Goal: Information Seeking & Learning: Learn about a topic

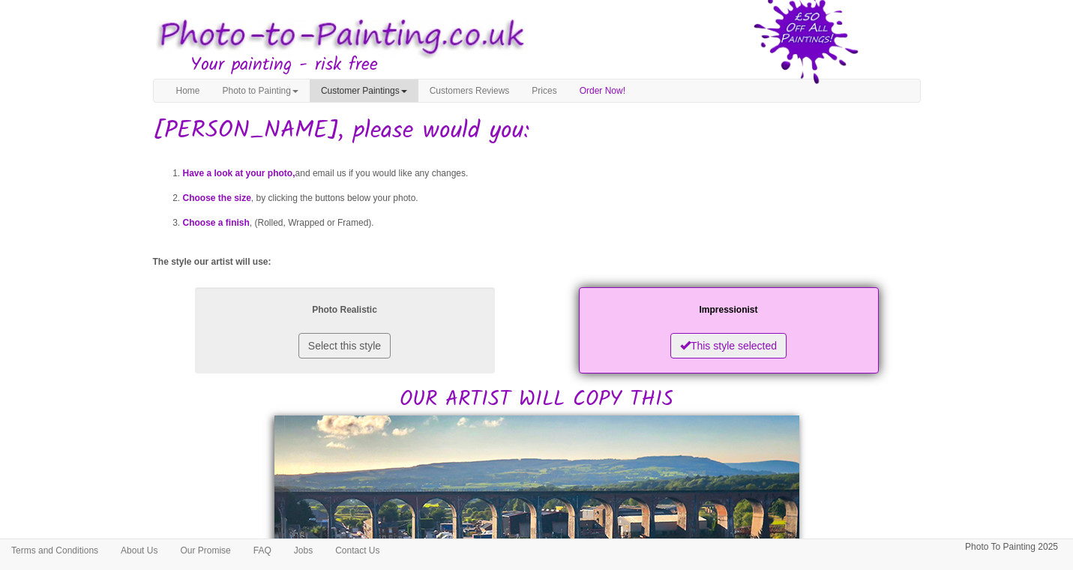
click at [407, 92] on span at bounding box center [404, 91] width 6 height 3
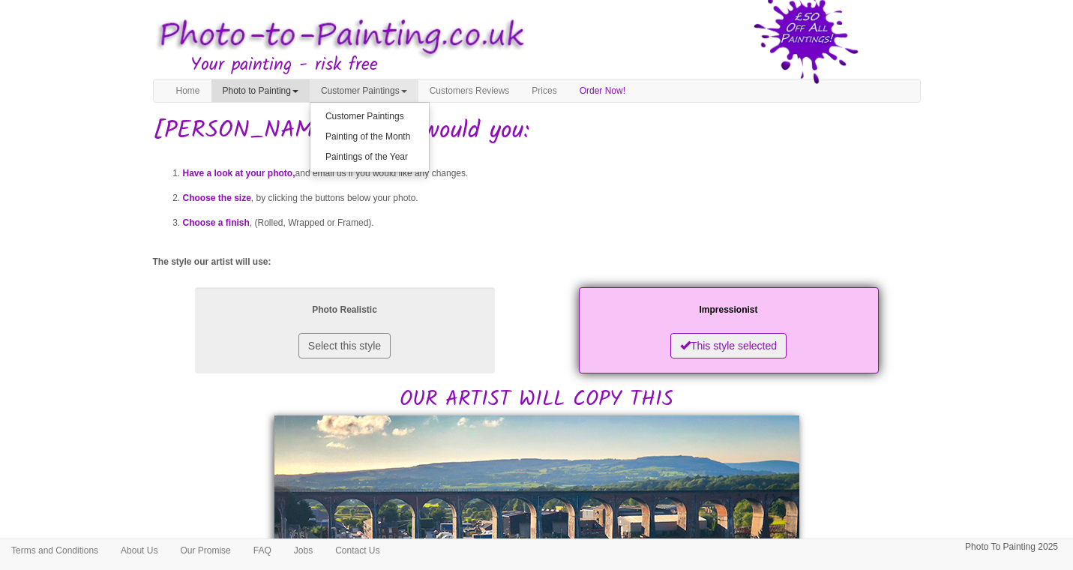
click at [298, 92] on span at bounding box center [295, 91] width 6 height 3
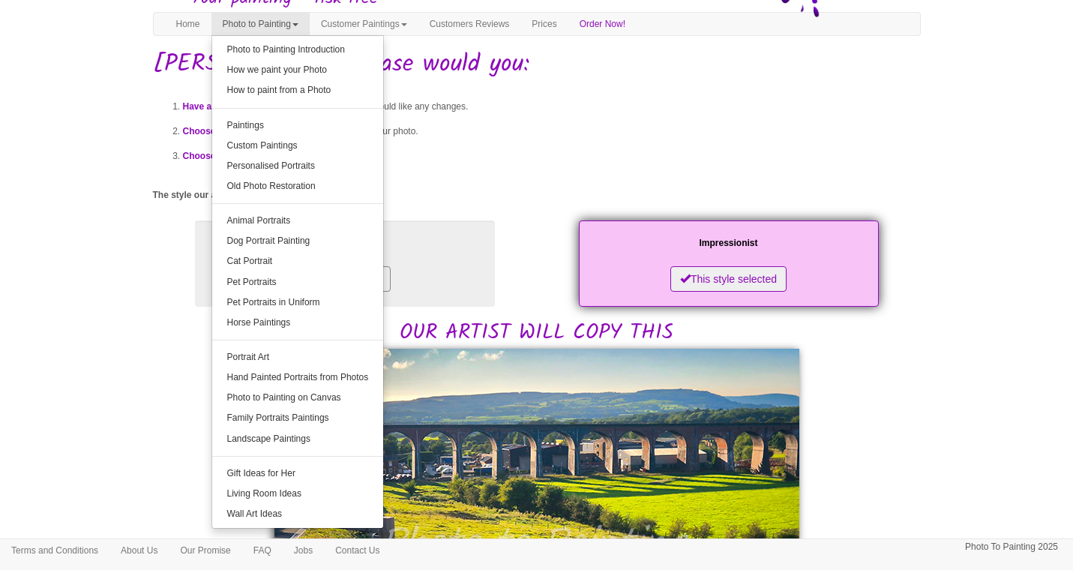
scroll to position [64, 0]
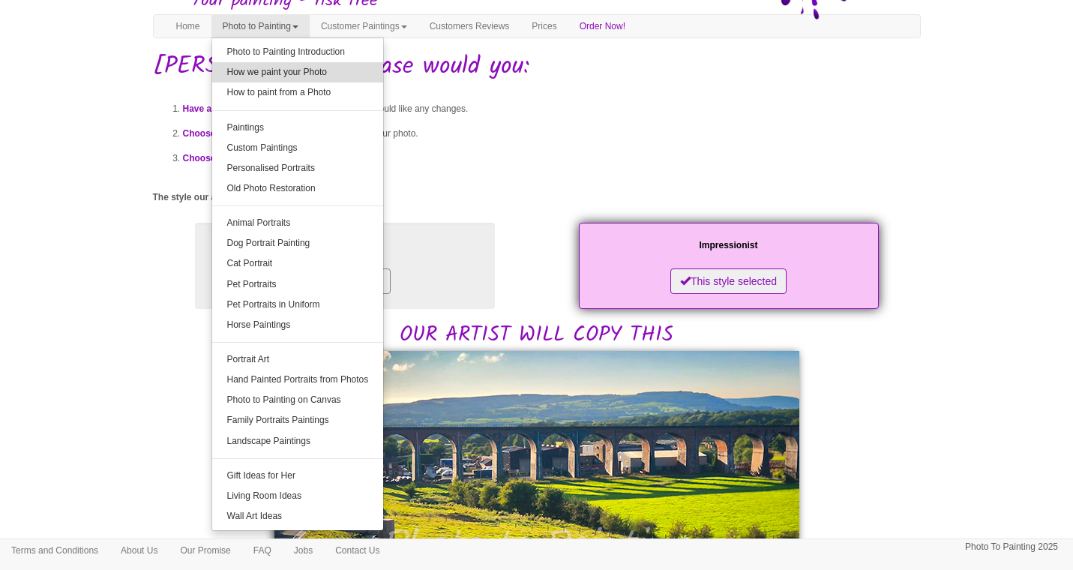
click at [274, 73] on link "How we paint your Photo" at bounding box center [298, 72] width 172 height 20
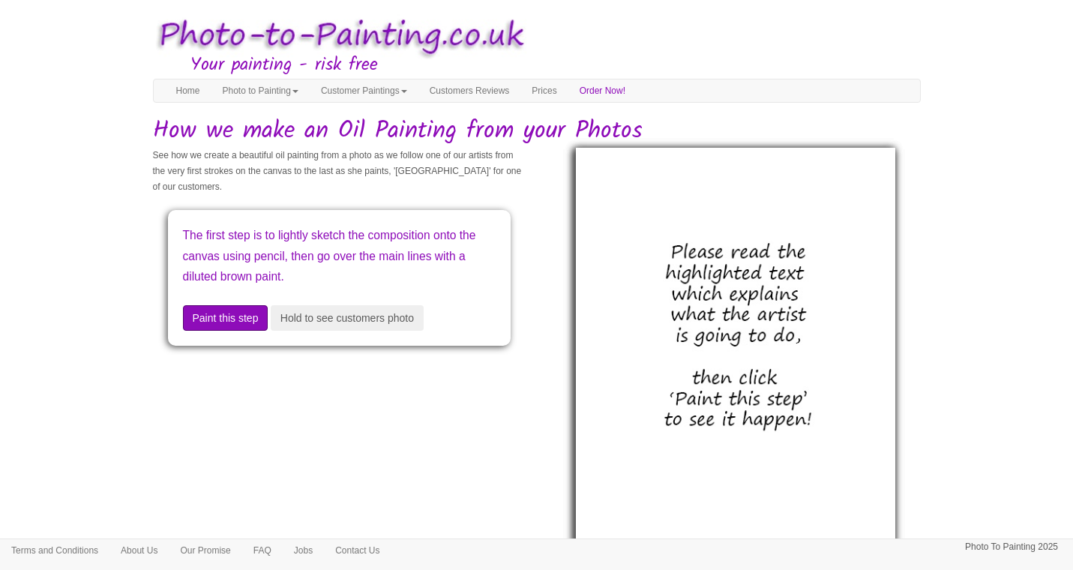
click at [232, 314] on button "Paint this step" at bounding box center [225, 317] width 85 height 25
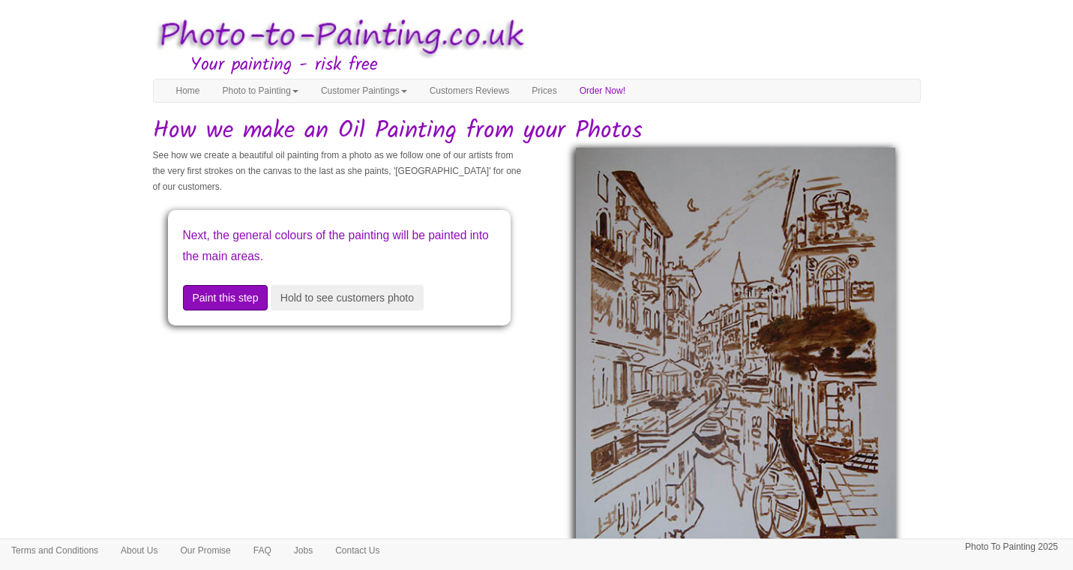
click at [229, 293] on button "Paint this step" at bounding box center [225, 297] width 85 height 25
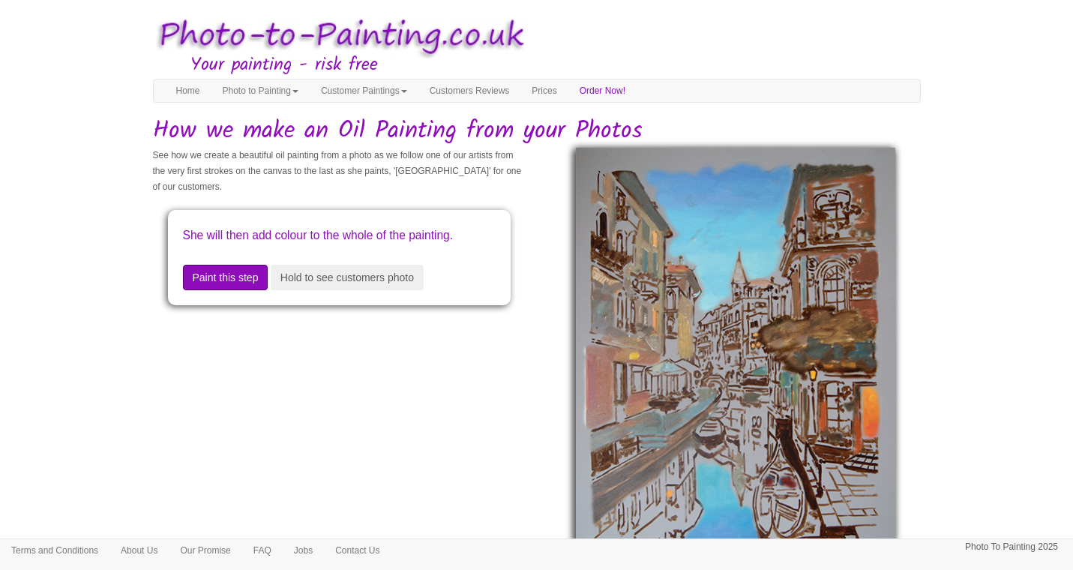
click at [229, 290] on button "Paint this step" at bounding box center [225, 277] width 85 height 25
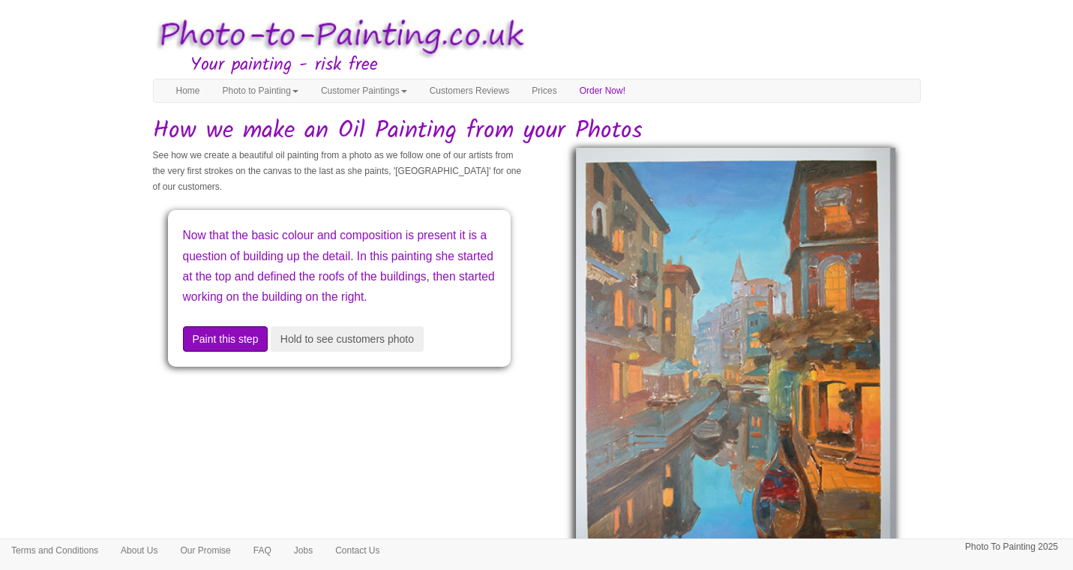
click at [209, 352] on button "Paint this step" at bounding box center [225, 338] width 85 height 25
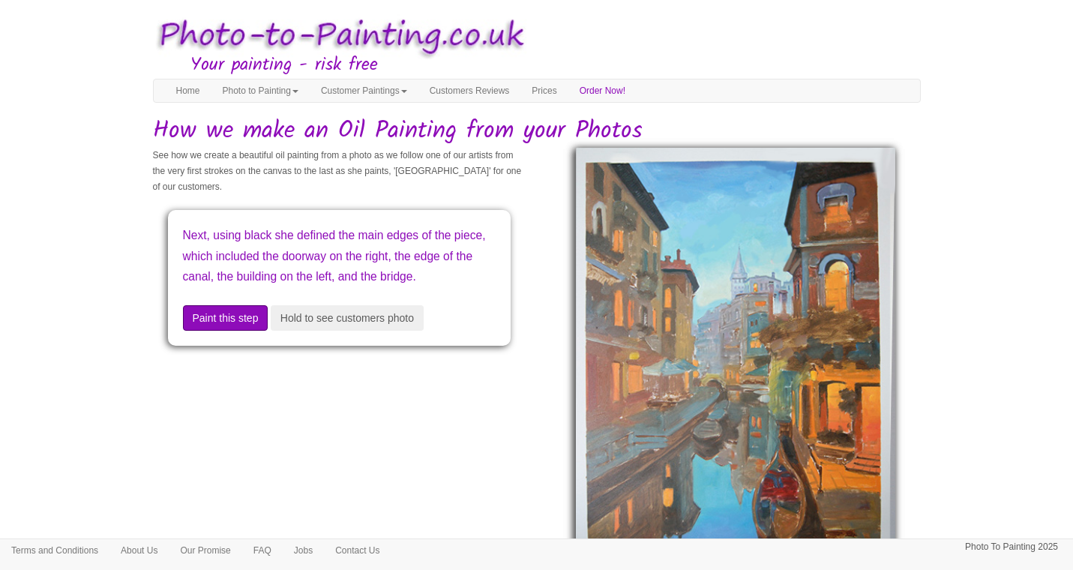
click at [218, 331] on button "Paint this step" at bounding box center [225, 317] width 85 height 25
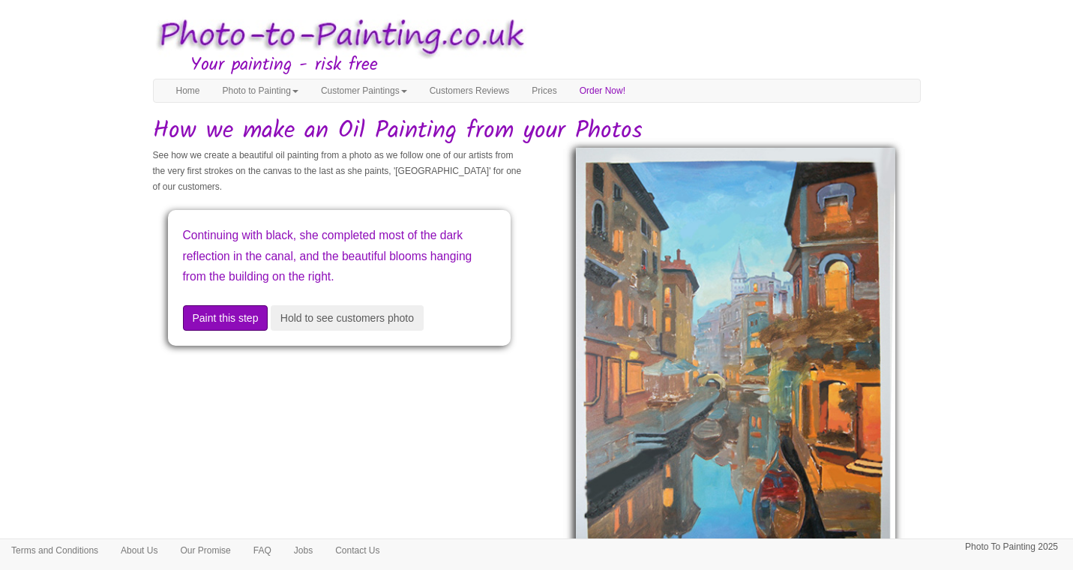
click at [218, 315] on button "Paint this step" at bounding box center [225, 317] width 85 height 25
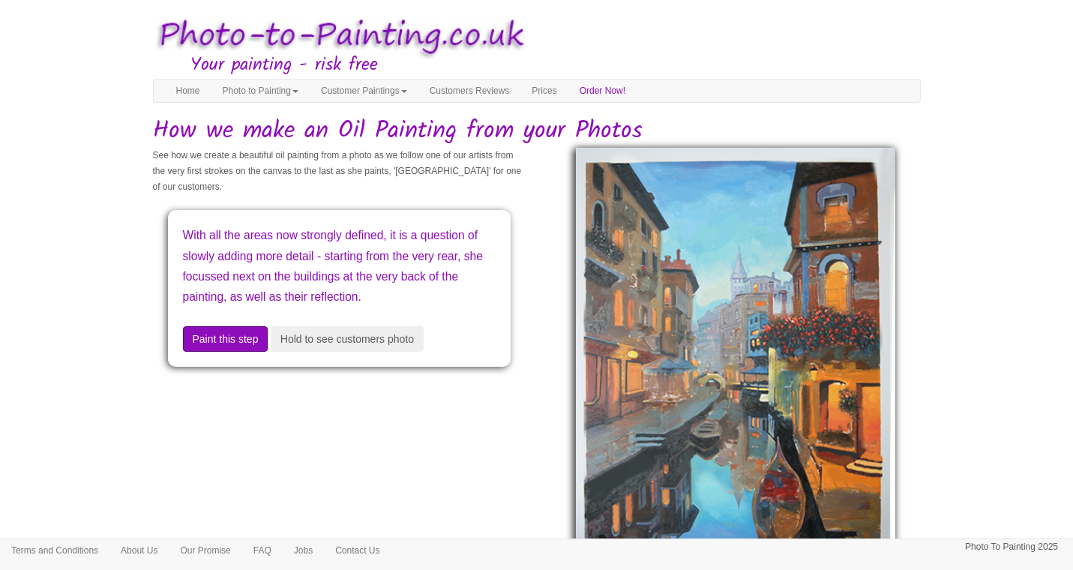
click at [226, 352] on button "Paint this step" at bounding box center [225, 338] width 85 height 25
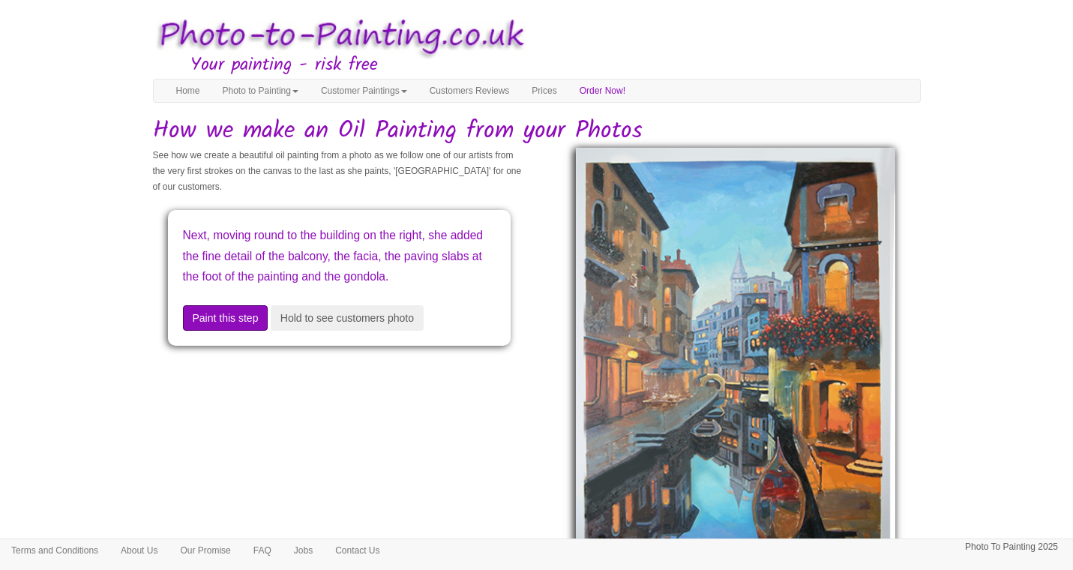
click at [225, 331] on button "Paint this step" at bounding box center [225, 317] width 85 height 25
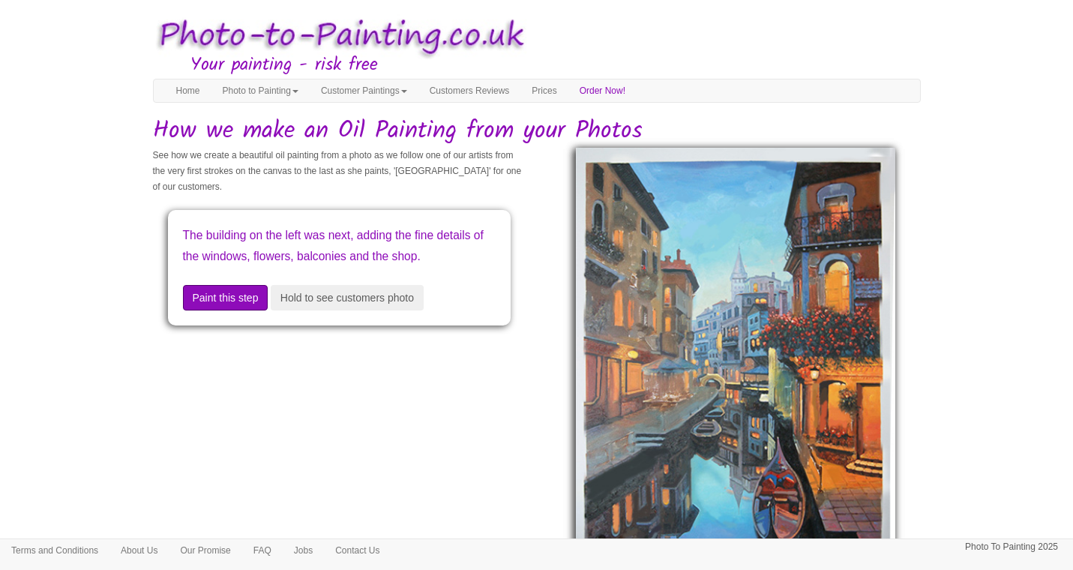
click at [220, 310] on button "Paint this step" at bounding box center [225, 297] width 85 height 25
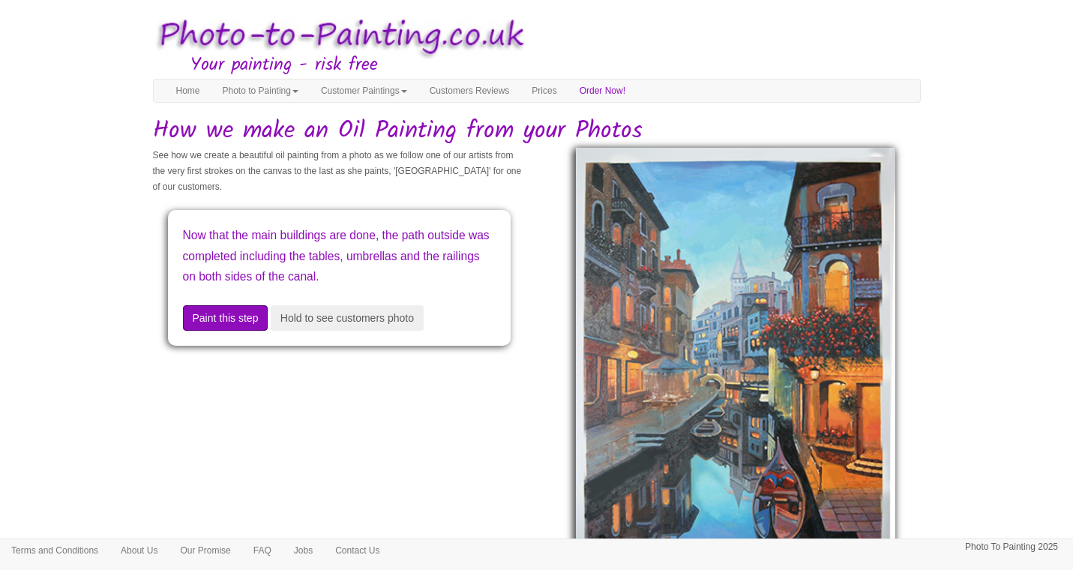
click at [220, 331] on button "Paint this step" at bounding box center [225, 317] width 85 height 25
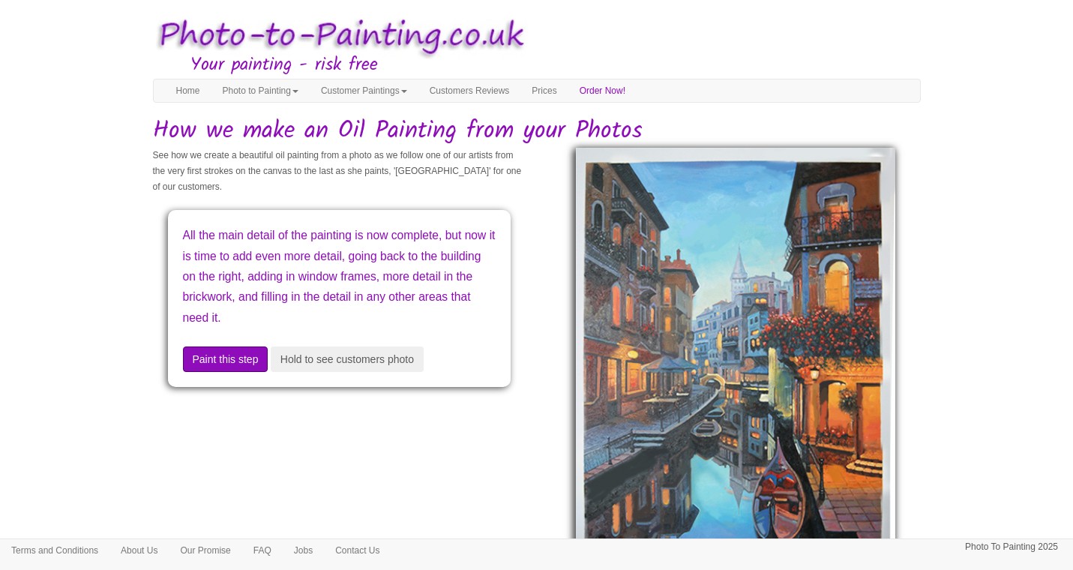
click at [221, 357] on button "Paint this step" at bounding box center [225, 358] width 85 height 25
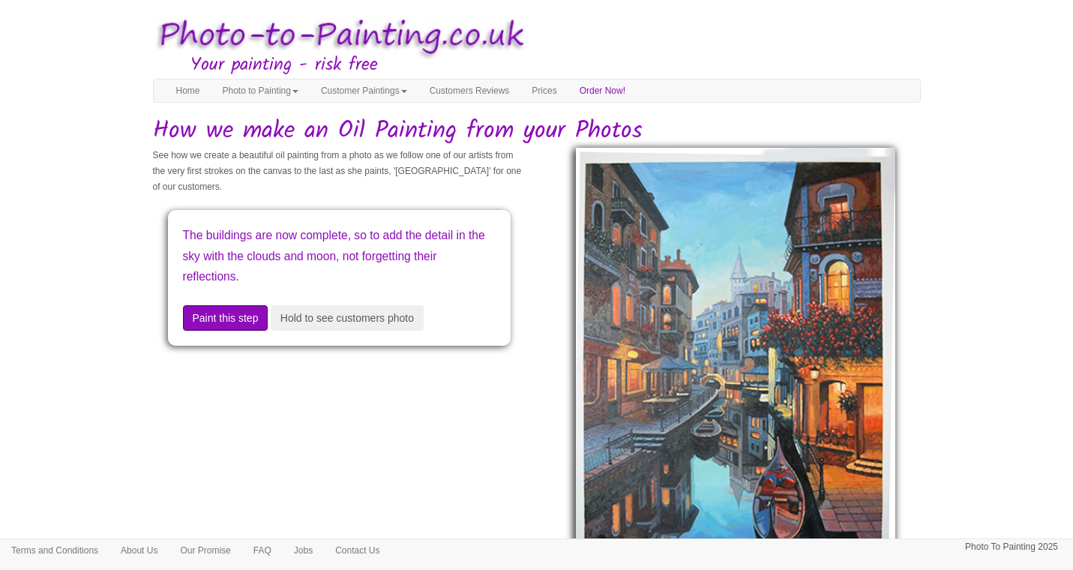
click at [228, 313] on button "Paint this step" at bounding box center [225, 317] width 85 height 25
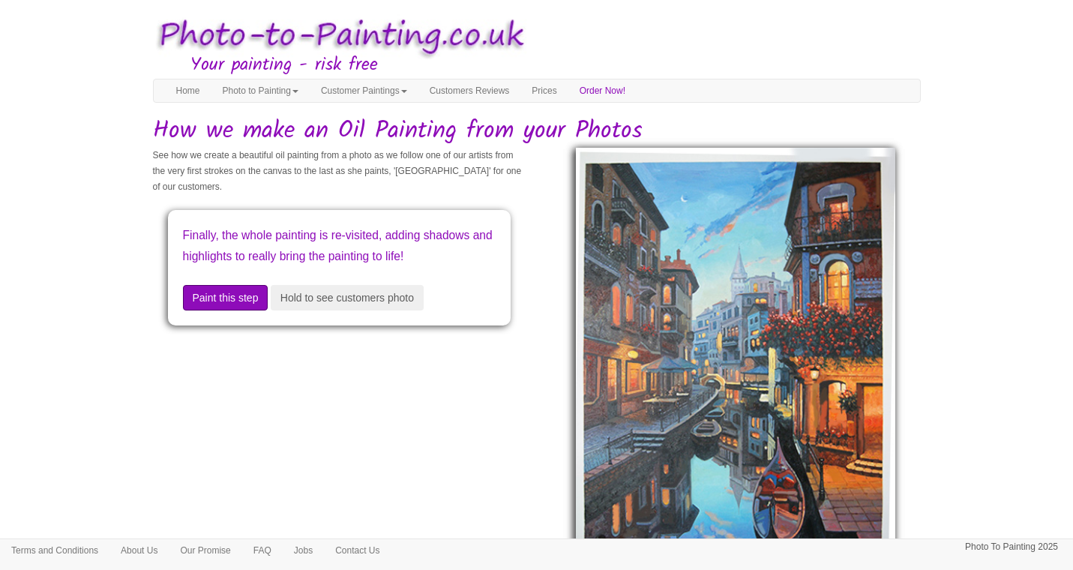
click at [227, 310] on button "Paint this step" at bounding box center [225, 297] width 85 height 25
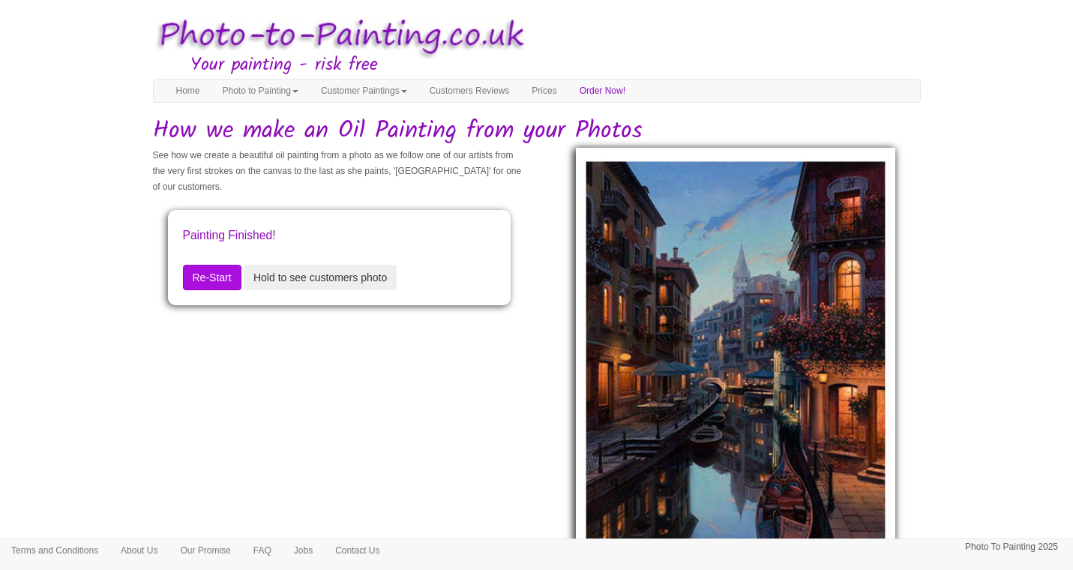
click at [293, 274] on button "Hold to see customers photo" at bounding box center [320, 277] width 153 height 25
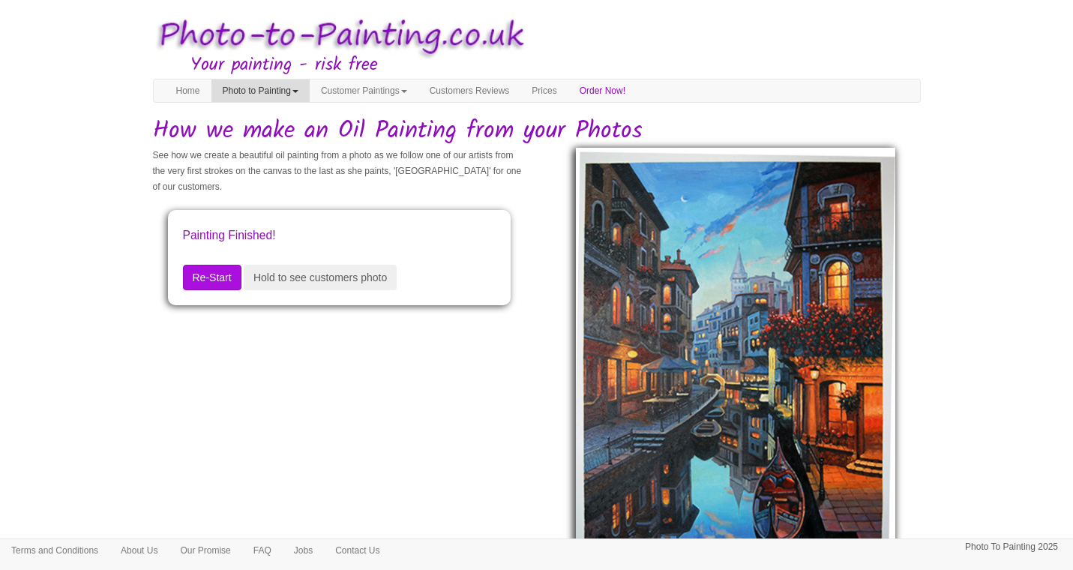
click at [253, 93] on link "Photo to Painting" at bounding box center [260, 90] width 98 height 22
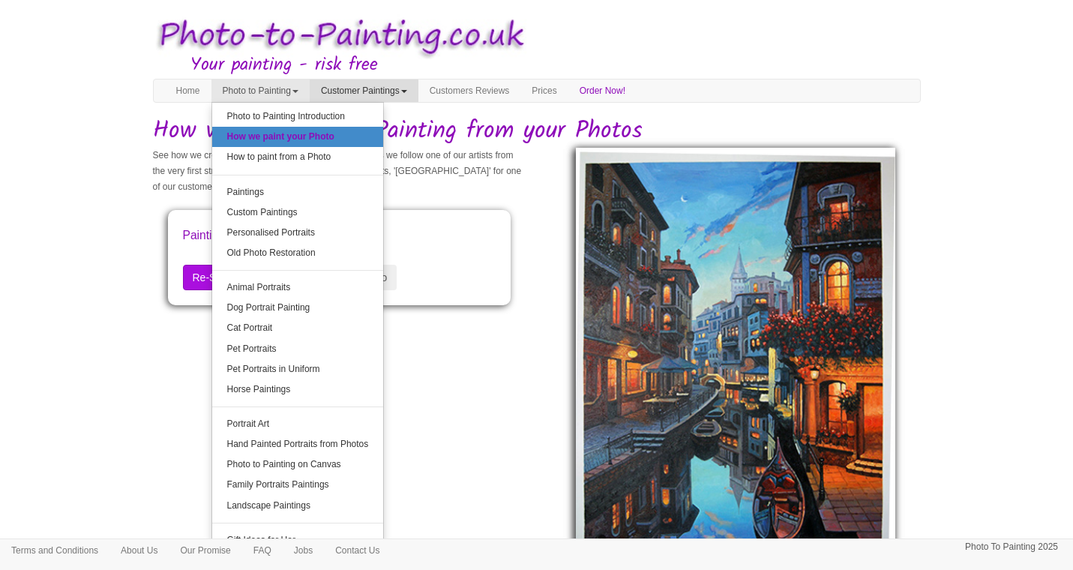
click at [400, 88] on link "Customer Paintings" at bounding box center [364, 90] width 109 height 22
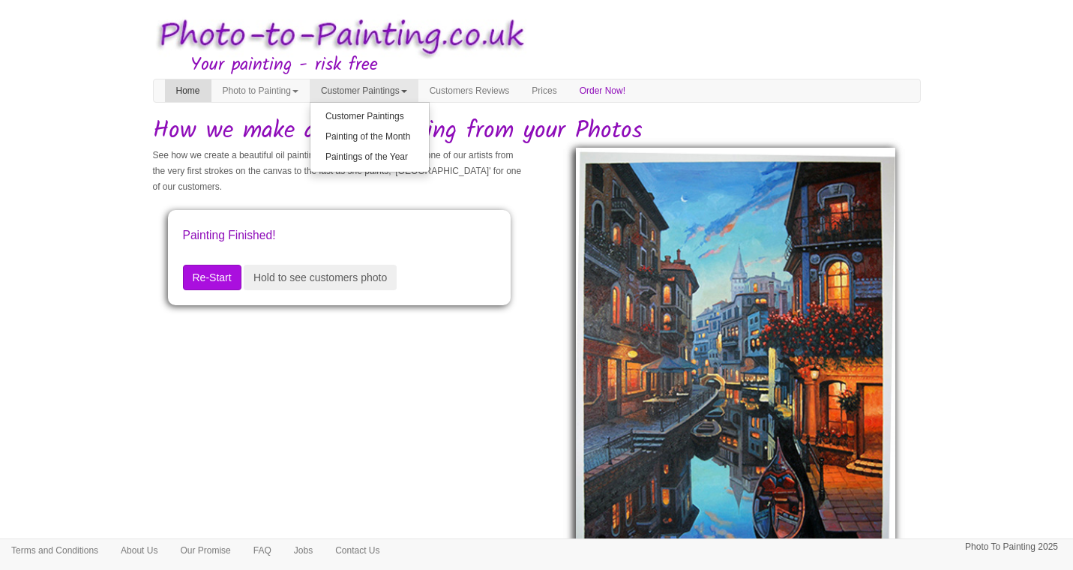
click at [185, 88] on link "Home" at bounding box center [188, 90] width 46 height 22
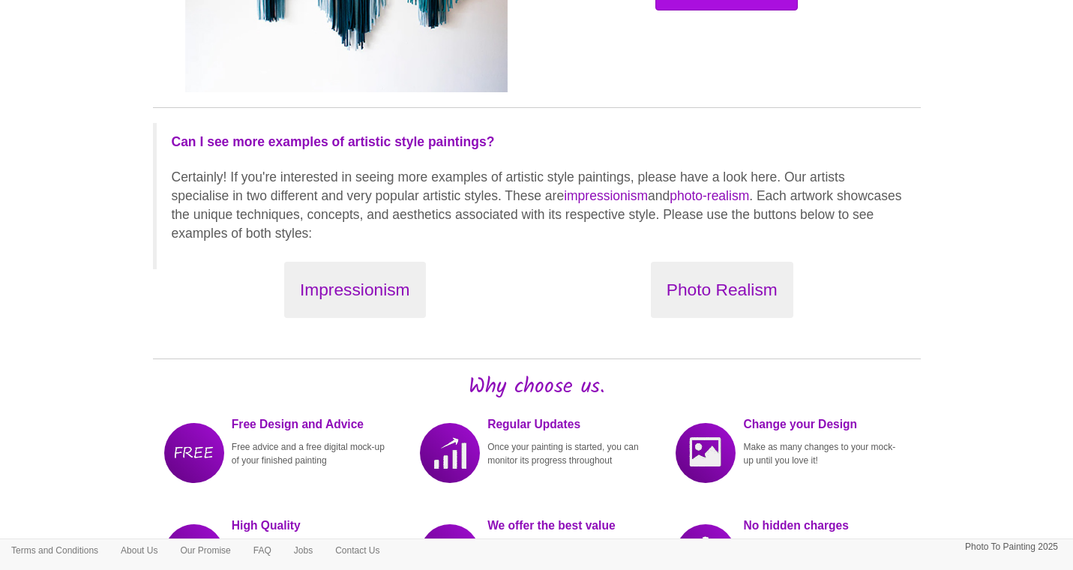
scroll to position [1520, 0]
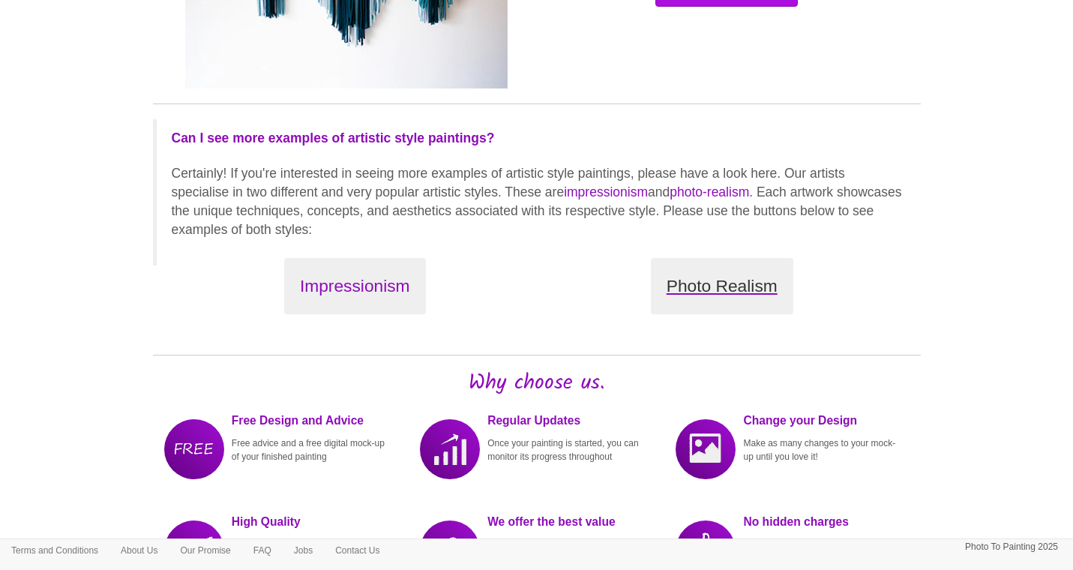
click at [739, 285] on button "Photo Realism" at bounding box center [722, 286] width 142 height 56
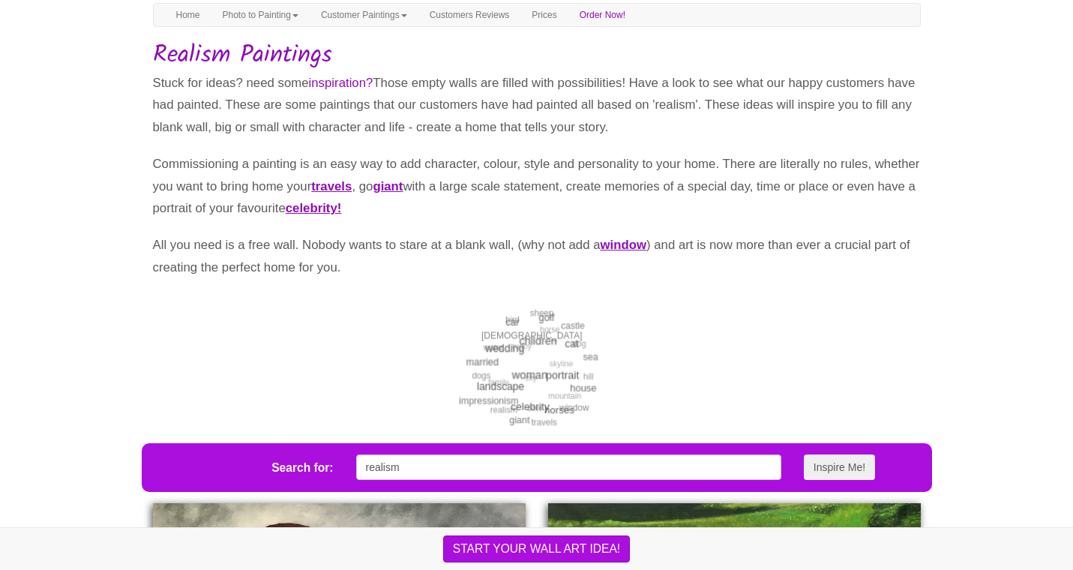
scroll to position [52, 0]
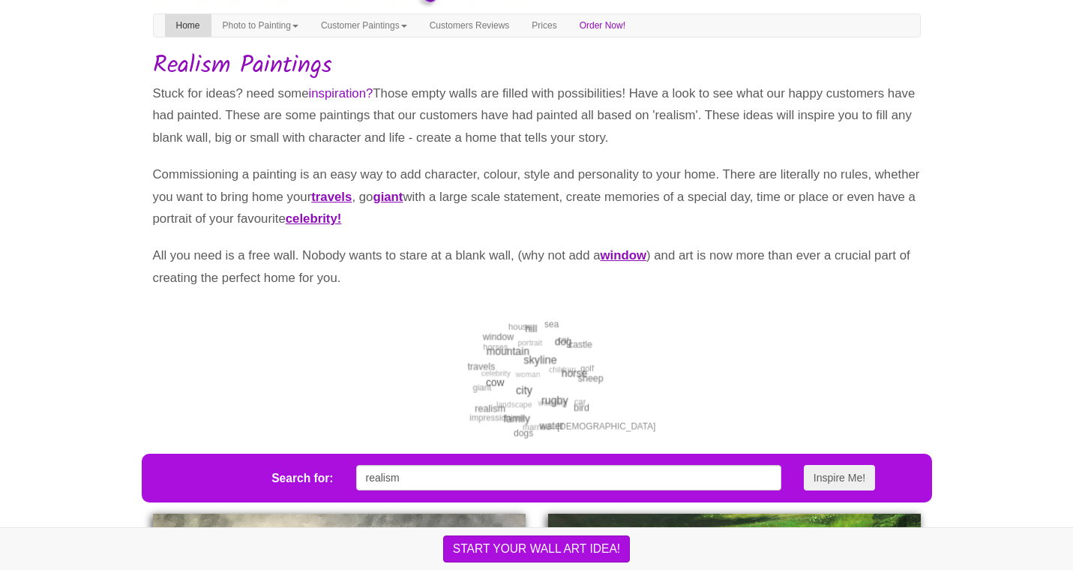
click at [184, 25] on link "Home" at bounding box center [188, 25] width 46 height 22
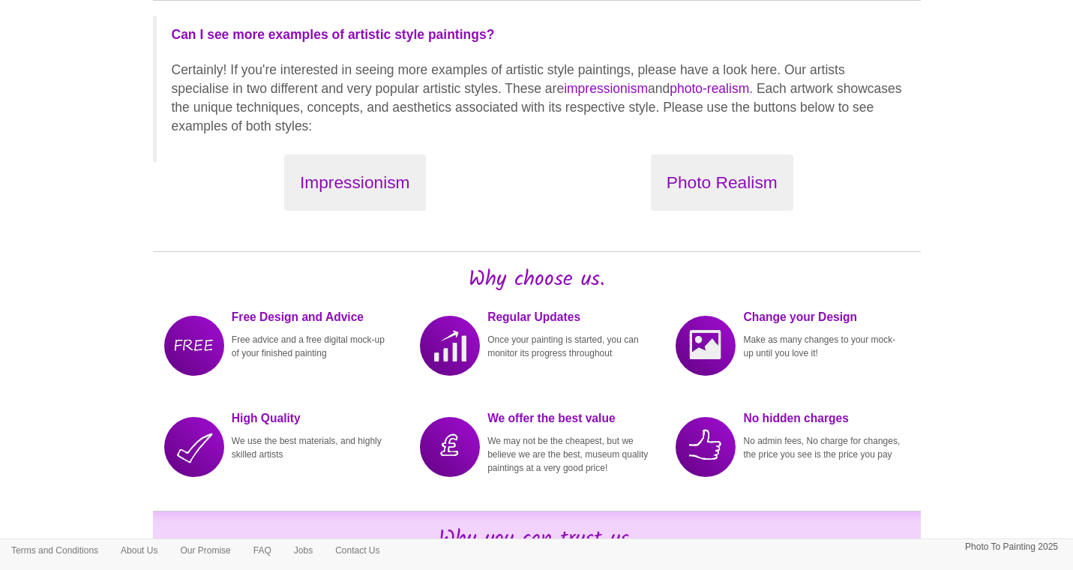
scroll to position [1641, 0]
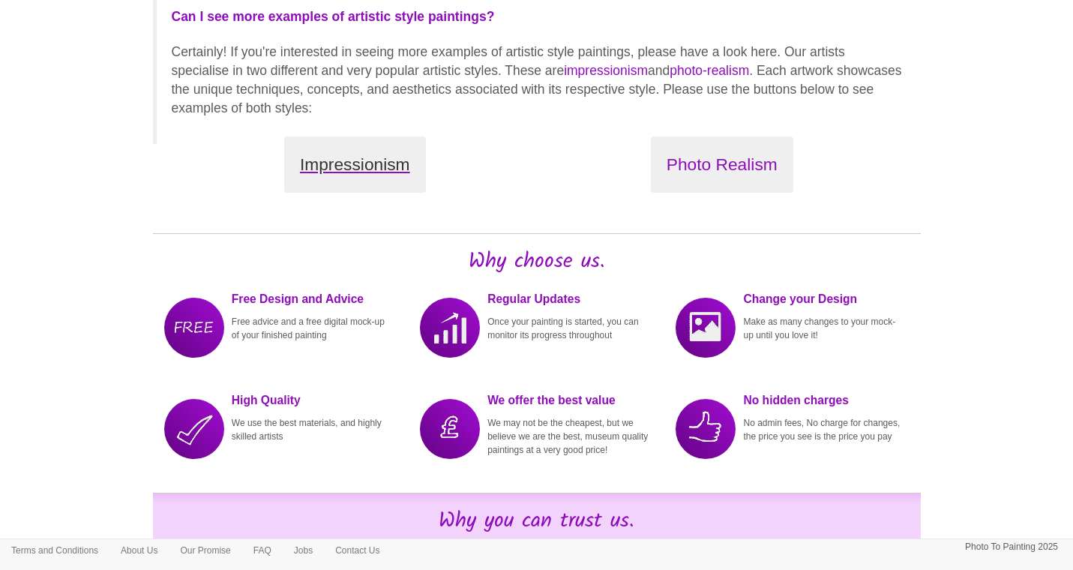
click at [331, 155] on button "Impressionism" at bounding box center [355, 164] width 142 height 56
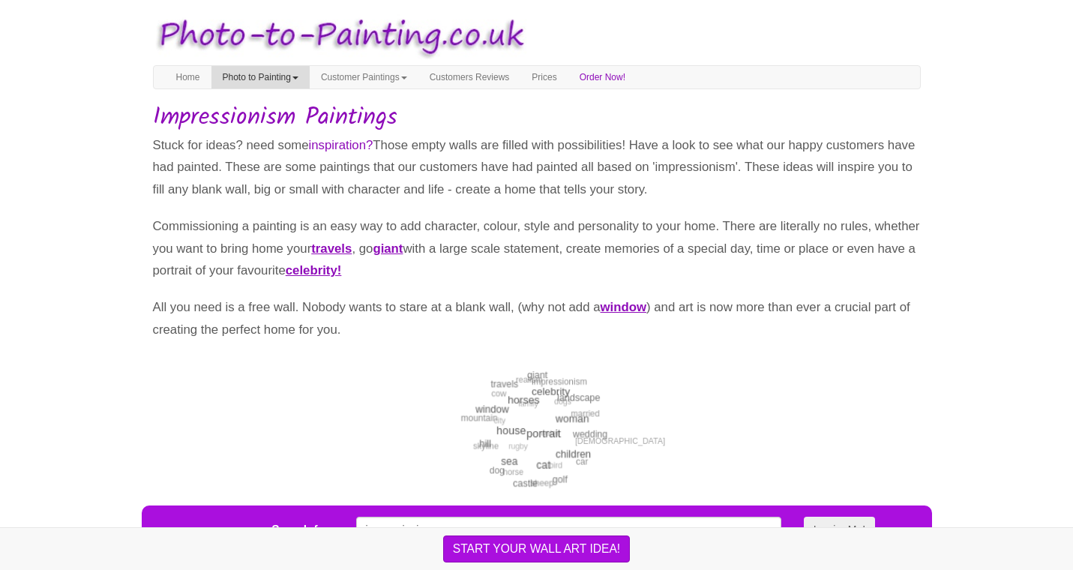
click at [241, 81] on link "Photo to Painting" at bounding box center [260, 77] width 98 height 22
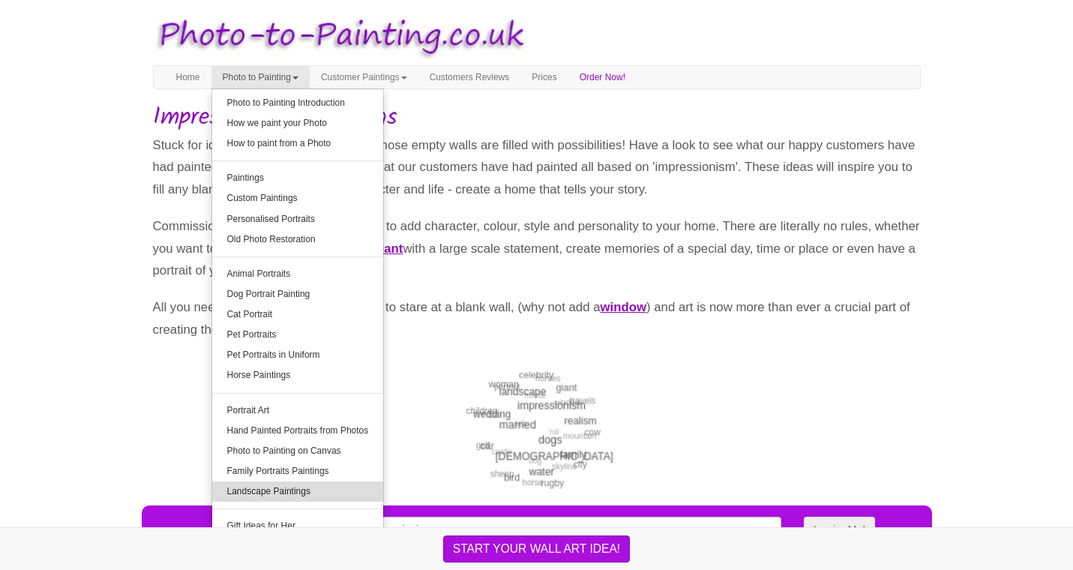
click at [252, 491] on link "Landscape Paintings" at bounding box center [298, 491] width 172 height 20
